Goal: Task Accomplishment & Management: Use online tool/utility

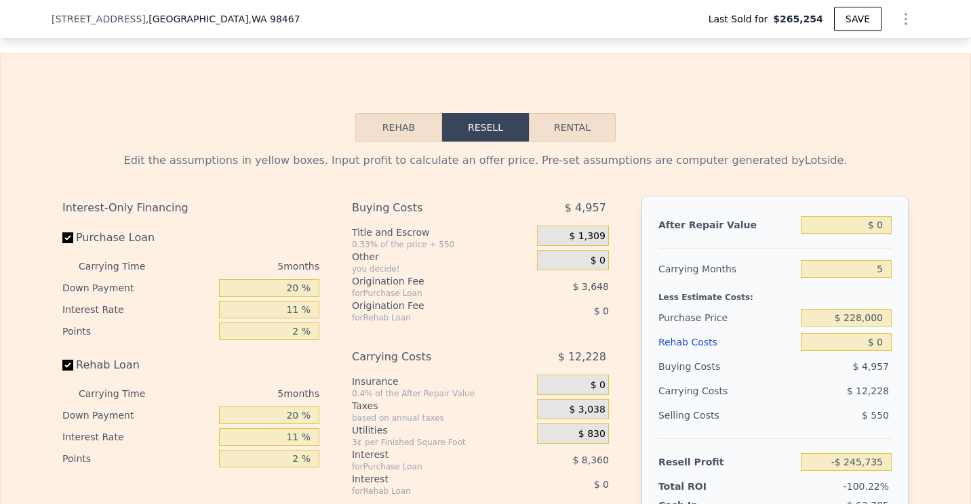
scroll to position [2096, 0]
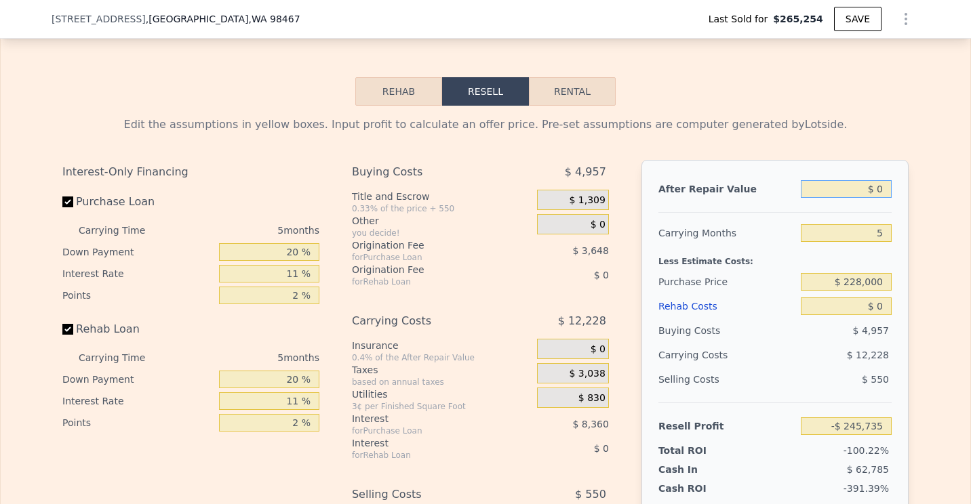
click at [882, 198] on input "$ 0" at bounding box center [845, 189] width 91 height 18
type input "$ 7"
type input "-$ 245,728"
type input "$ 71"
type input "-$ 245,669"
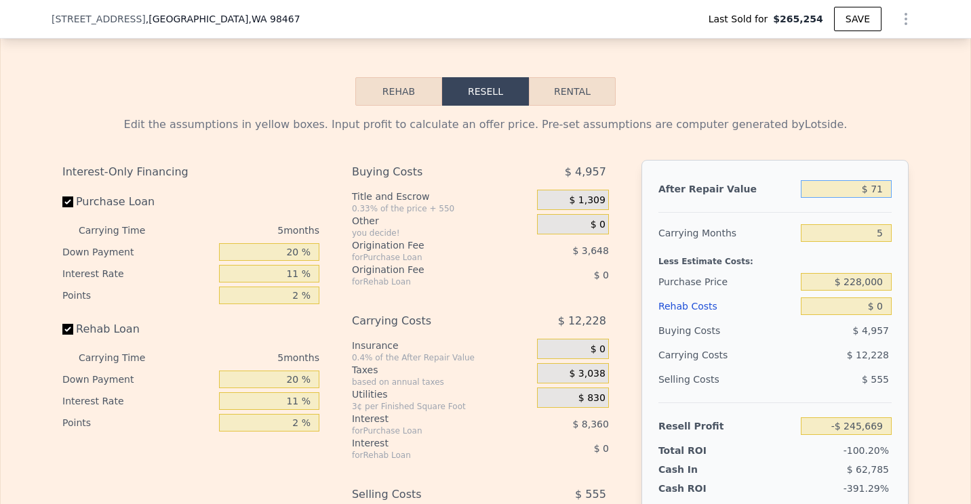
type input "$ 710"
type input "-$ 245,077"
type input "$ 71,000"
type input "-$ 179,903"
type input "$ 710,000"
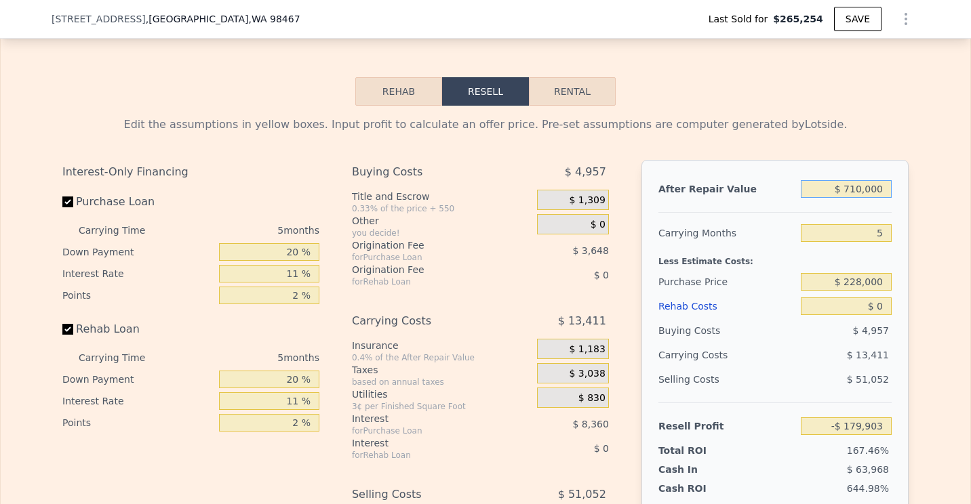
type input "$ 412,580"
type input "$ 710,000"
click at [882, 291] on input "$ 228,000" at bounding box center [845, 282] width 91 height 18
type input "$ 2"
type input "$ 500,000"
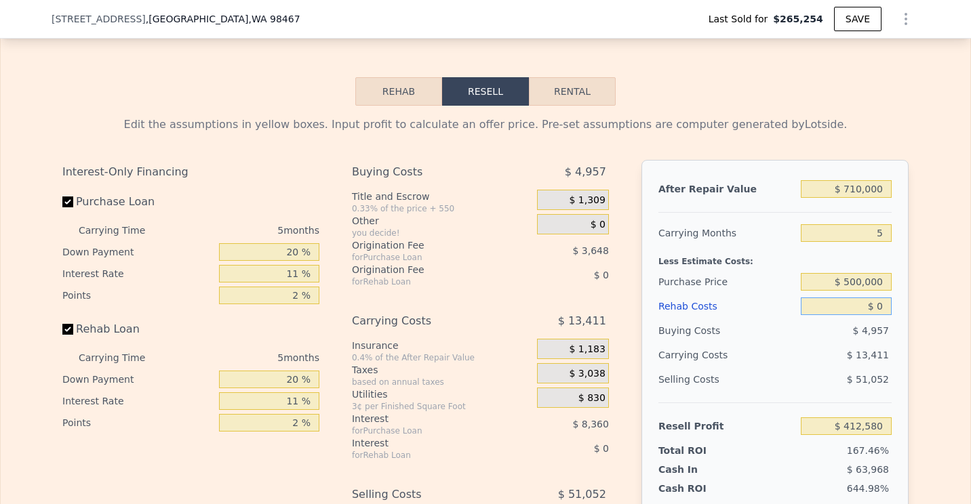
click at [879, 315] on input "$ 0" at bounding box center [845, 307] width 91 height 18
type input "$ 125,347"
type input "$ 8"
type input "$ 125,339"
type input "$ 80"
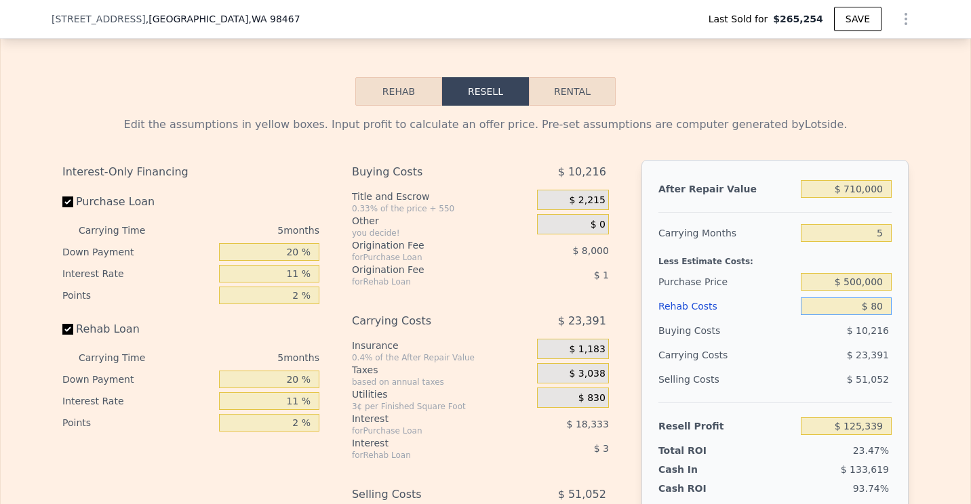
type input "$ 125,261"
type input "$ 80,000"
type input "$ 41,132"
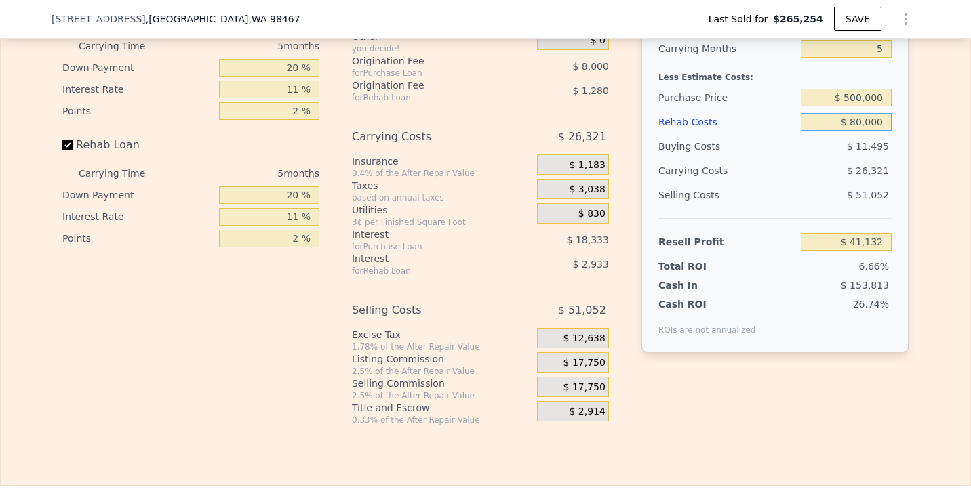
scroll to position [2300, 0]
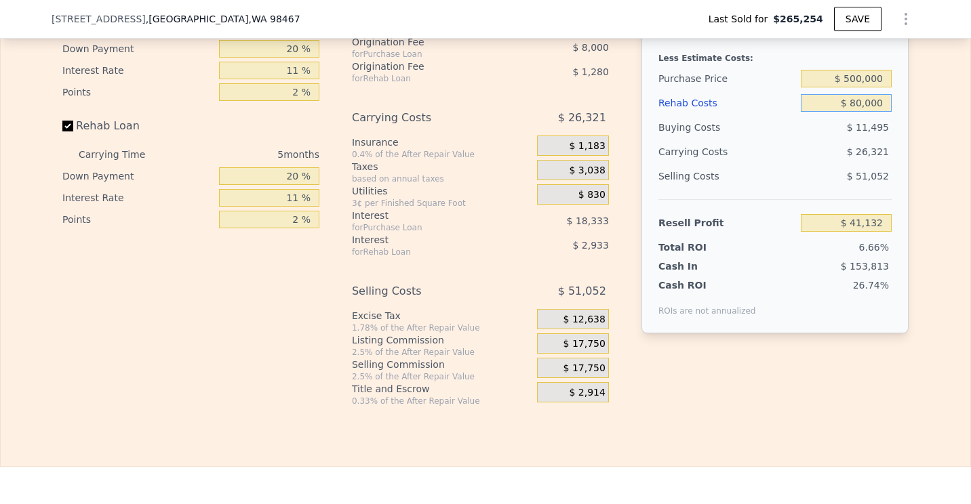
type input "$ 80,000"
click at [859, 87] on input "$ 500,000" at bounding box center [845, 79] width 91 height 18
type input "$ 420,000"
type input "$ 125,613"
type input "$ 884,000"
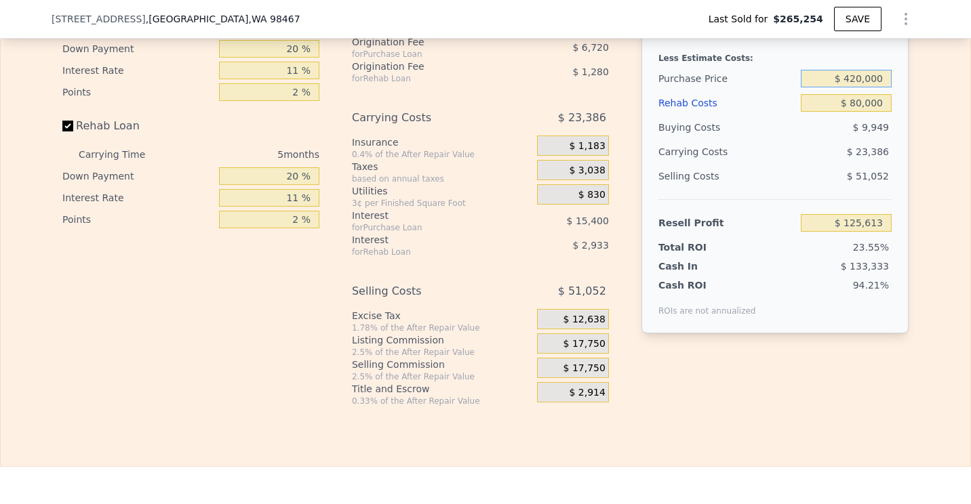
type input "$ 0"
type input "$ 573,913"
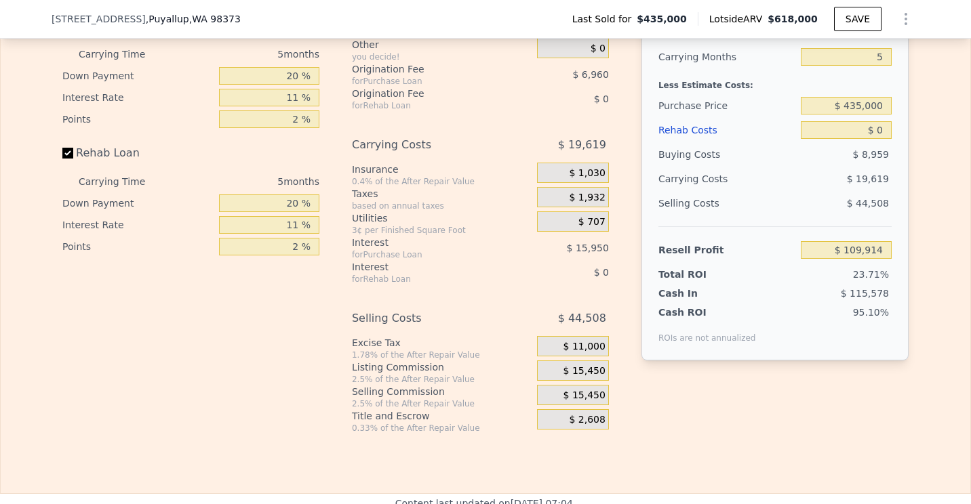
scroll to position [2028, 0]
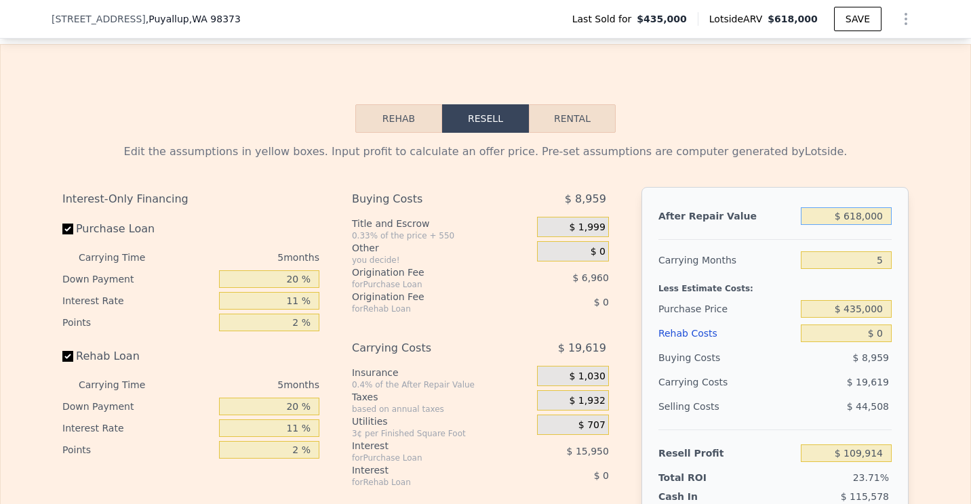
drag, startPoint x: 882, startPoint y: 234, endPoint x: 722, endPoint y: 234, distance: 160.6
click at [722, 228] on div "After Repair Value $ 618,000" at bounding box center [774, 216] width 233 height 24
type input "$ 54"
type input "-$ 463,047"
type input "$ 540"
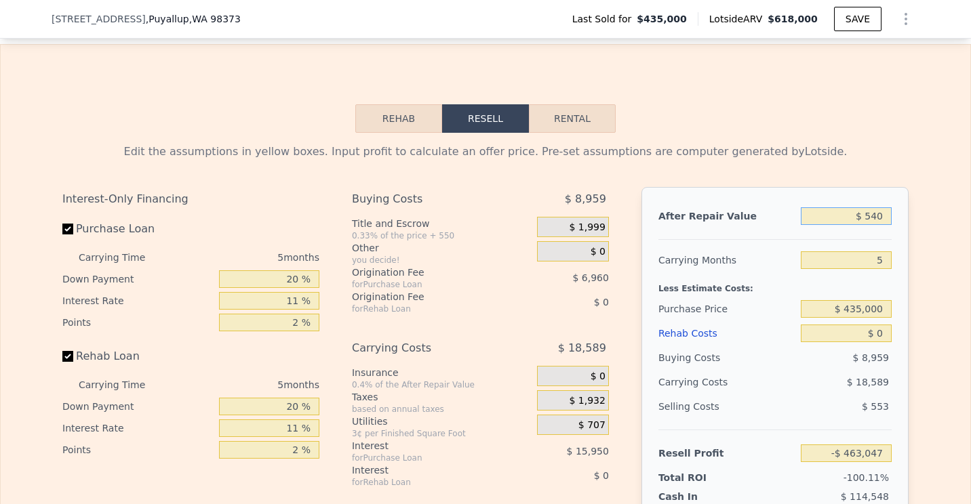
type input "-$ 462,599"
type input "$ 5,400"
type input "-$ 458,091"
type input "$ 540,000"
type input "$ 37,592"
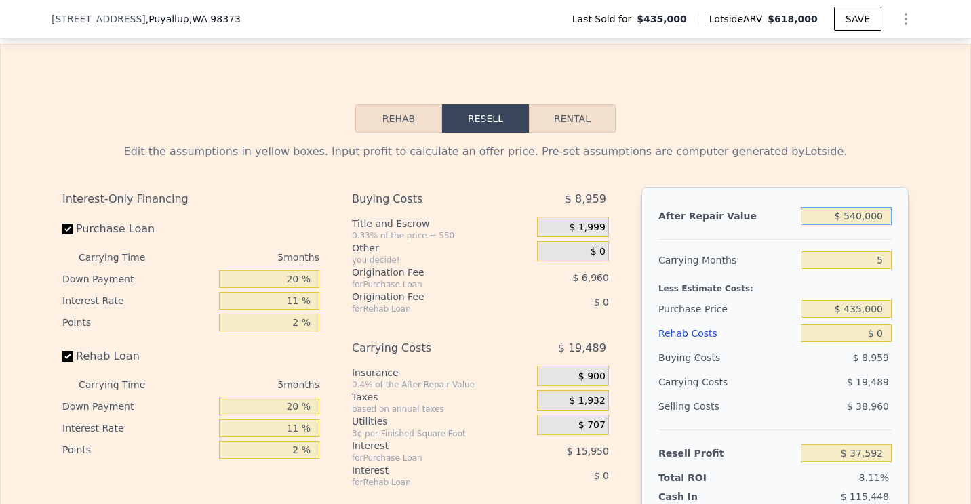
type input "$ 540,000"
drag, startPoint x: 880, startPoint y: 327, endPoint x: 731, endPoint y: 313, distance: 150.4
click at [731, 313] on div "After Repair Value $ 540,000 Carrying Months 5 Less Estimate Costs: Purchase Pr…" at bounding box center [774, 375] width 267 height 377
type input "$ 360,000"
type input "$ 116,792"
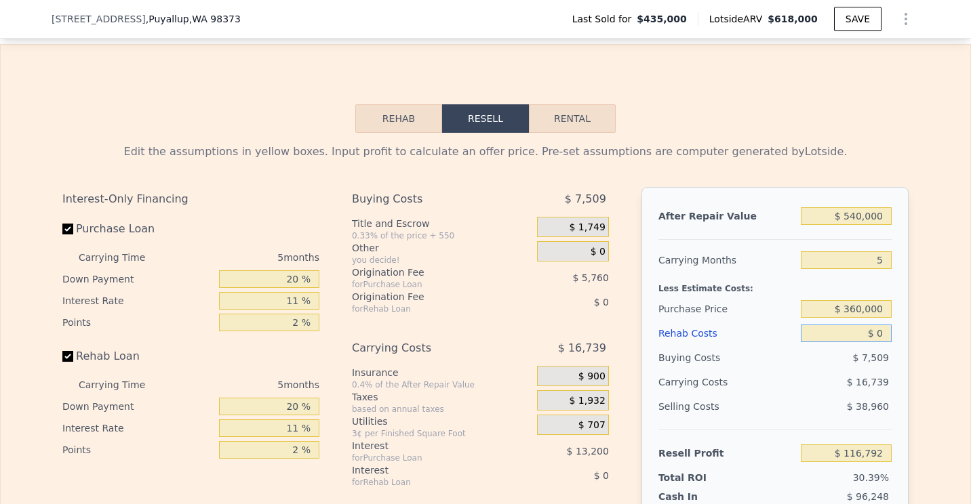
click at [879, 342] on input "$ 0" at bounding box center [845, 334] width 91 height 18
type input "$ 6"
type input "$ 116,786"
type input "$ 60"
type input "$ 116,731"
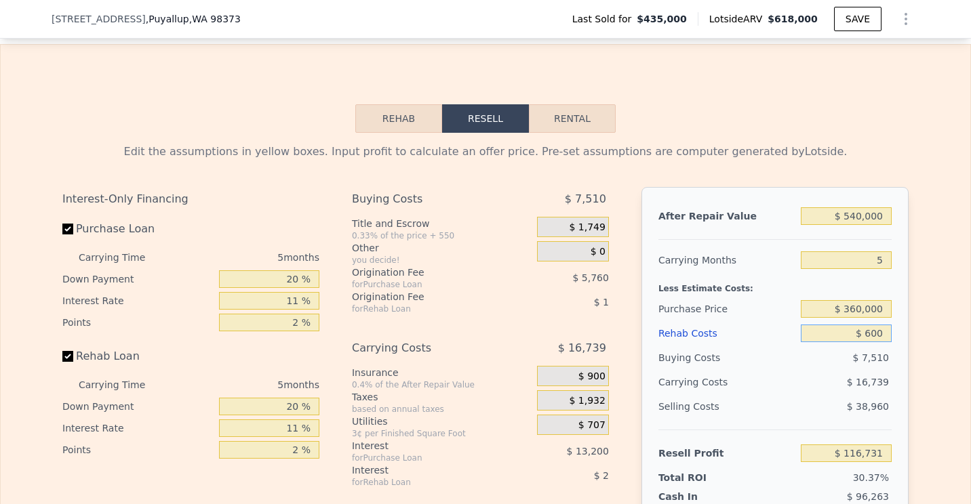
type input "$ 6,000"
type input "$ 110,476"
type input "$ 60,000"
type input "$ 53,632"
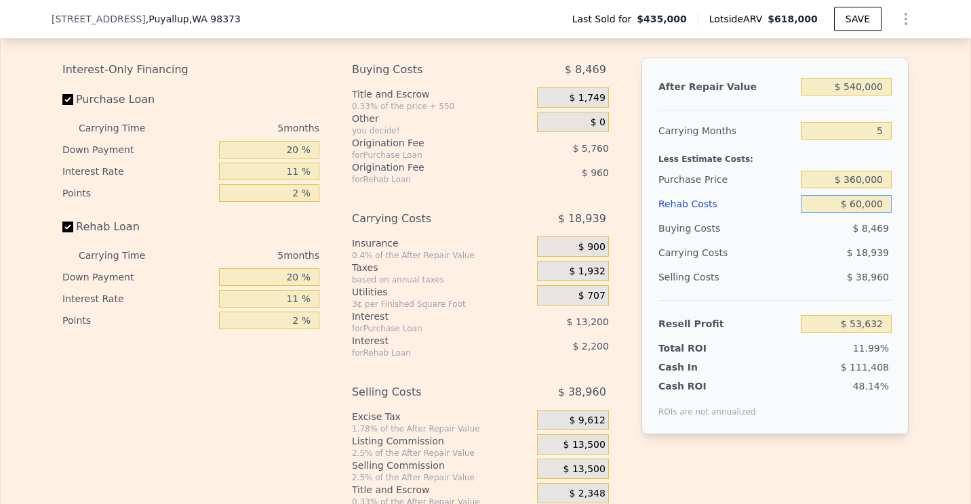
scroll to position [2164, 0]
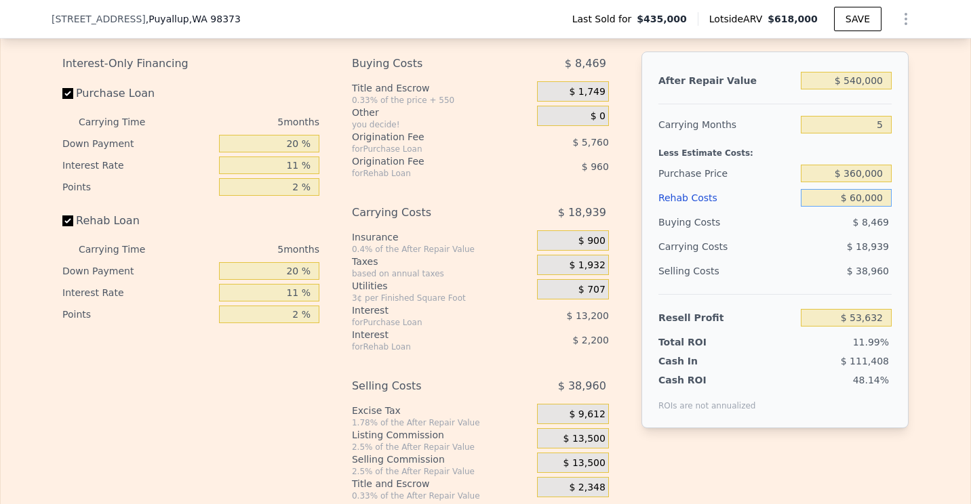
type input "$ 60,000"
click at [296, 174] on input "11 %" at bounding box center [269, 166] width 100 height 18
type input "1 %"
type input "$ 65,632"
type input "12 %"
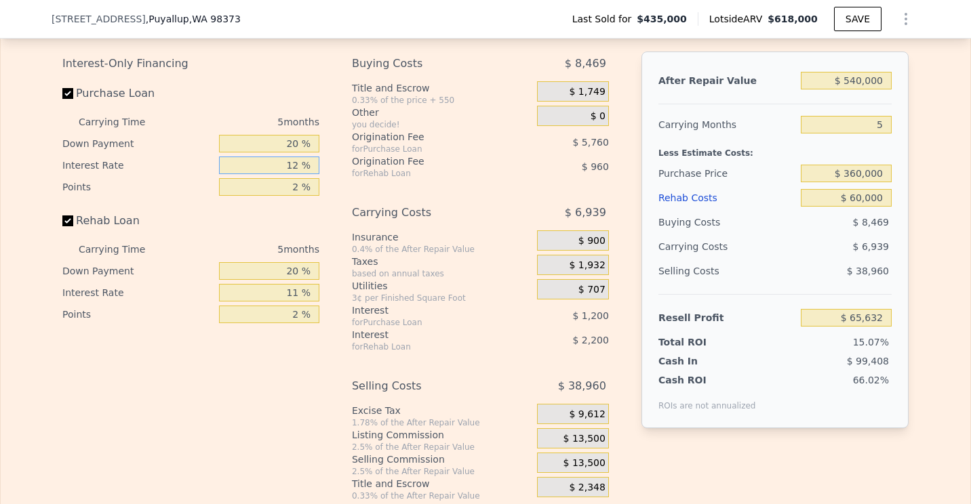
type input "$ 52,432"
type input "12 %"
click at [294, 196] on input "2 %" at bounding box center [269, 187] width 100 height 18
type input "3 %"
type input "$ 49,552"
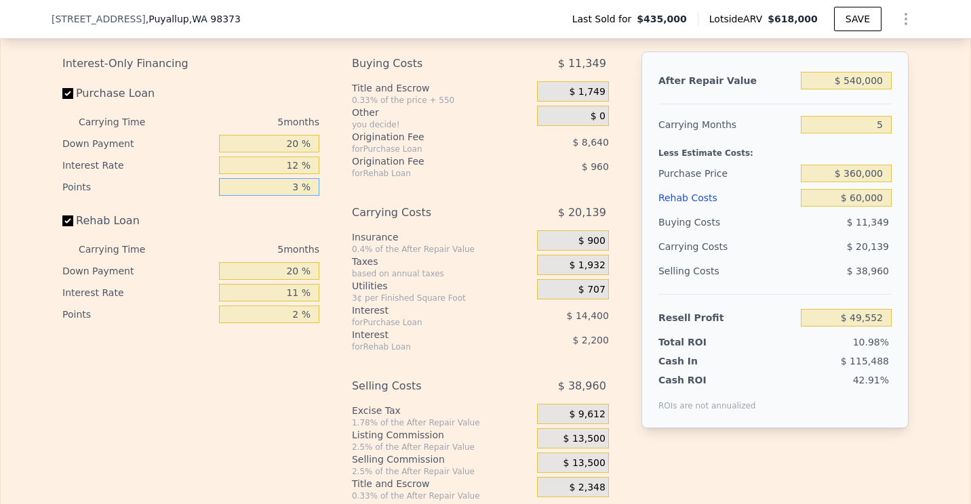
type input "3 %"
click at [853, 182] on input "$ 360,000" at bounding box center [845, 174] width 91 height 18
type input "$ 330,000"
type input "$ 81,572"
type input "$ 340,000"
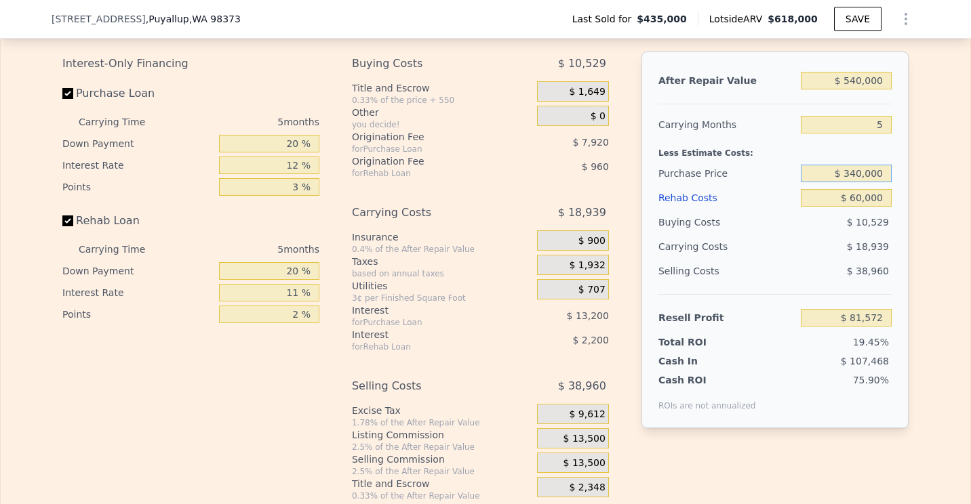
type input "$ 70,899"
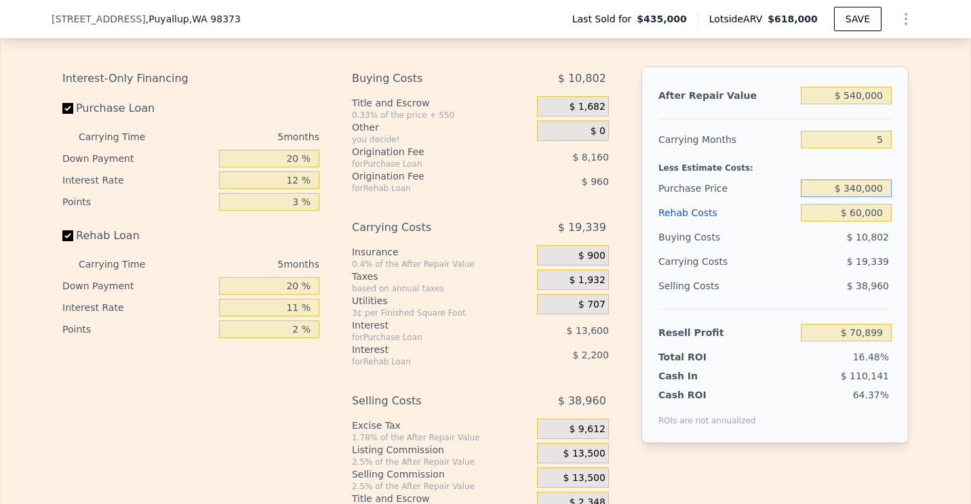
type input "$ 618,000"
type input "$ 0"
type input "$ 109,914"
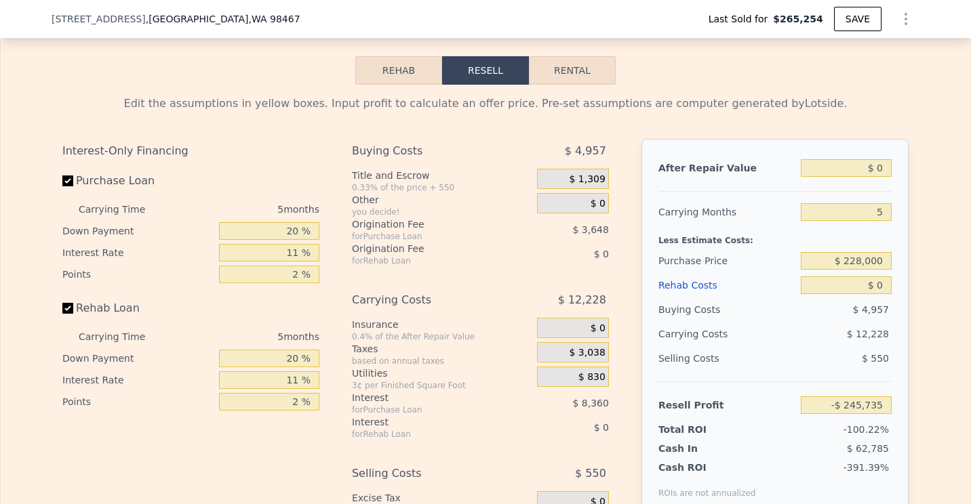
scroll to position [2096, 0]
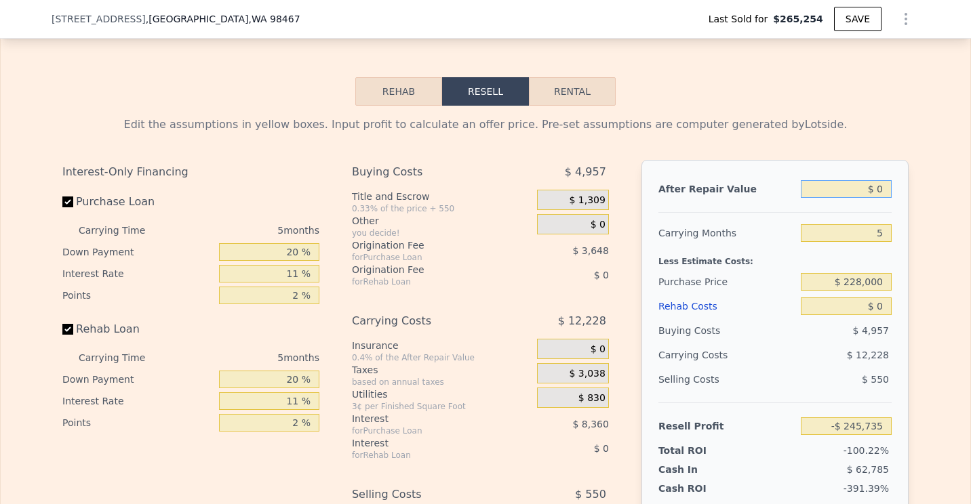
click at [880, 198] on input "$ 0" at bounding box center [845, 189] width 91 height 18
type input "$ 7"
type input "-$ 245,728"
type input "$ 71"
type input "-$ 245,669"
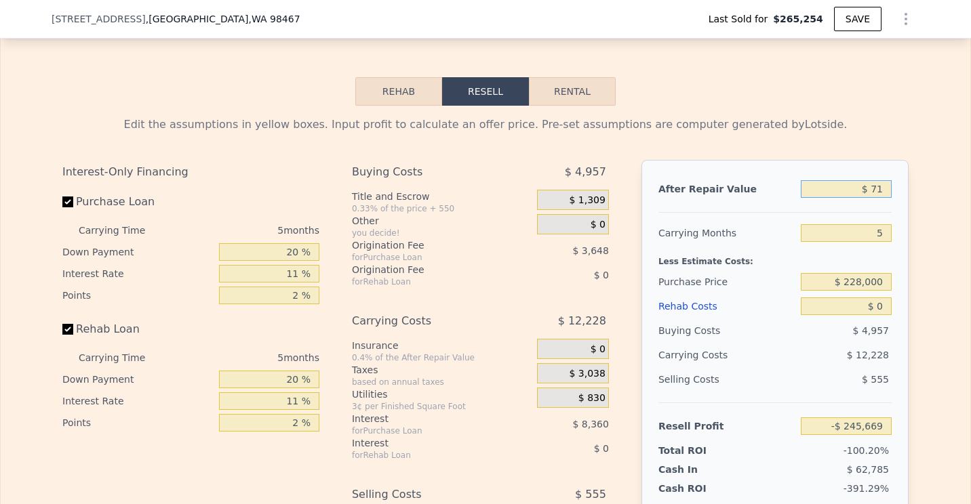
type input "$ 710"
type input "-$ 245,077"
type input "$ 71,000"
type input "-$ 179,903"
type input "$ 710,000"
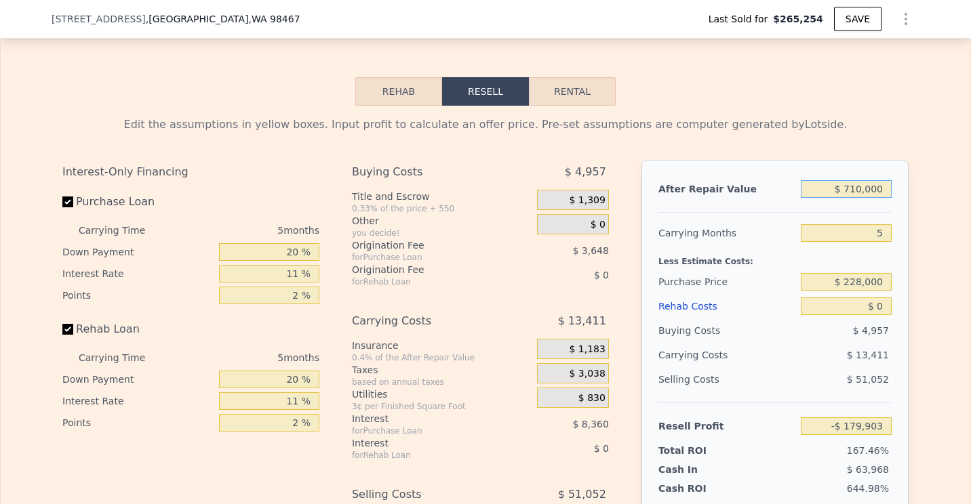
type input "$ 412,580"
type input "$ 710,000"
click at [880, 315] on input "$ 0" at bounding box center [845, 307] width 91 height 18
type input "$ 08"
type input "$ 412,572"
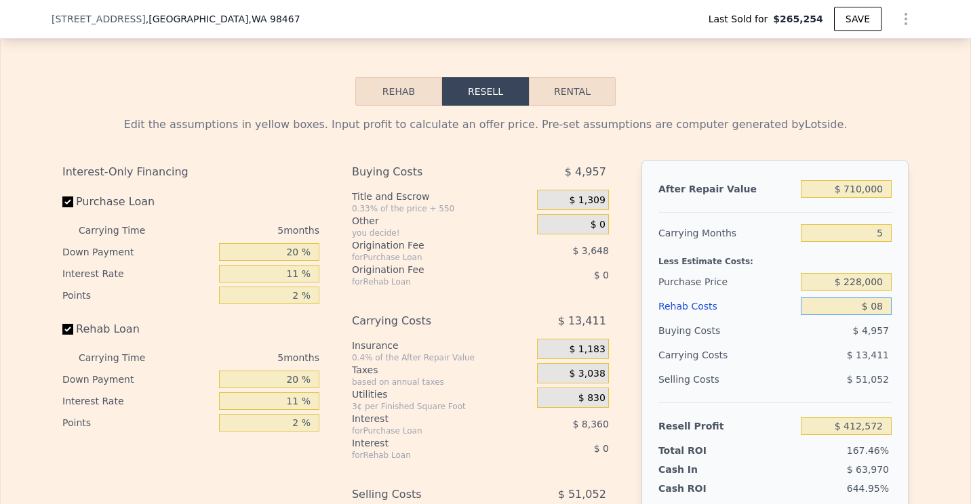
type input "$ 080"
type input "$ 412,494"
type input "$ 0800"
type input "$ 411,737"
type input "$ 08,000"
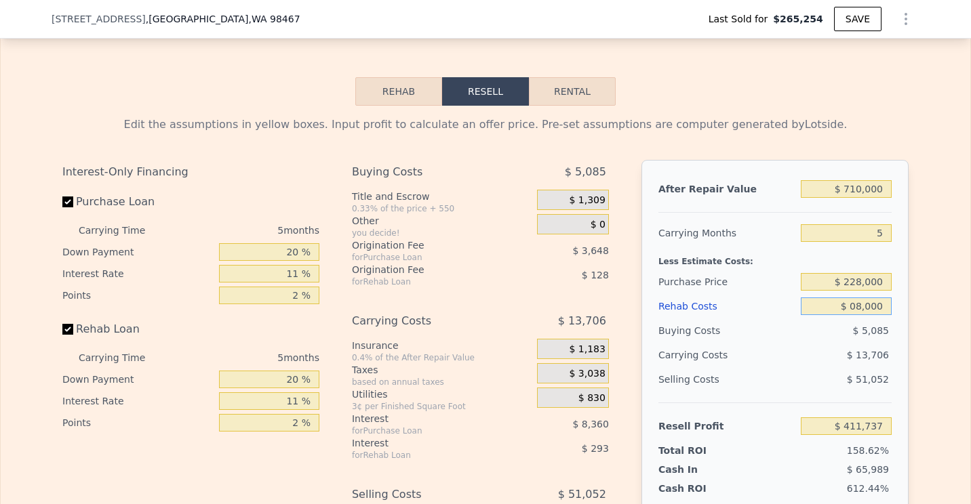
type input "$ 404,157"
type input "$ 080,000"
type input "$ 328,365"
click at [860, 291] on input "$ 228,000" at bounding box center [845, 282] width 91 height 18
type input "$ 80,000"
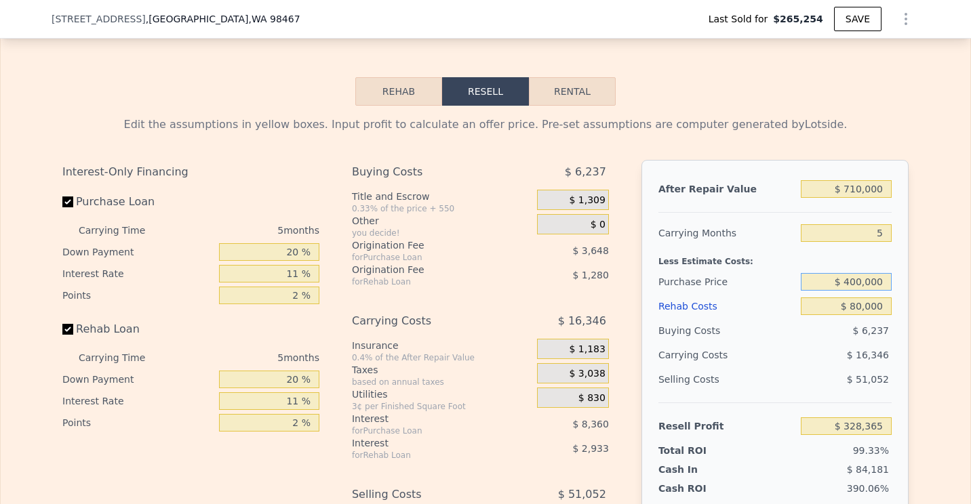
type input "$ 400,000"
type input "$ 146,735"
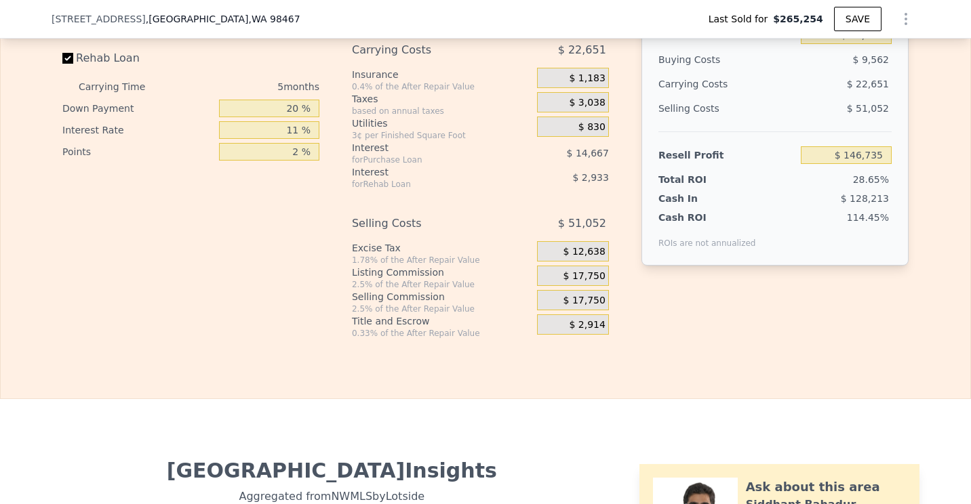
scroll to position [2300, 0]
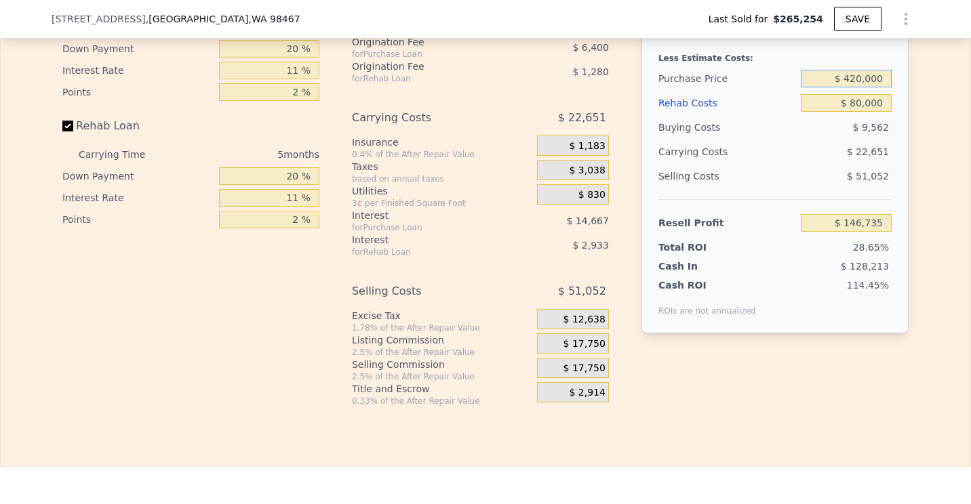
type input "$ 420,000"
type input "$ 125,613"
